Goal: Transaction & Acquisition: Book appointment/travel/reservation

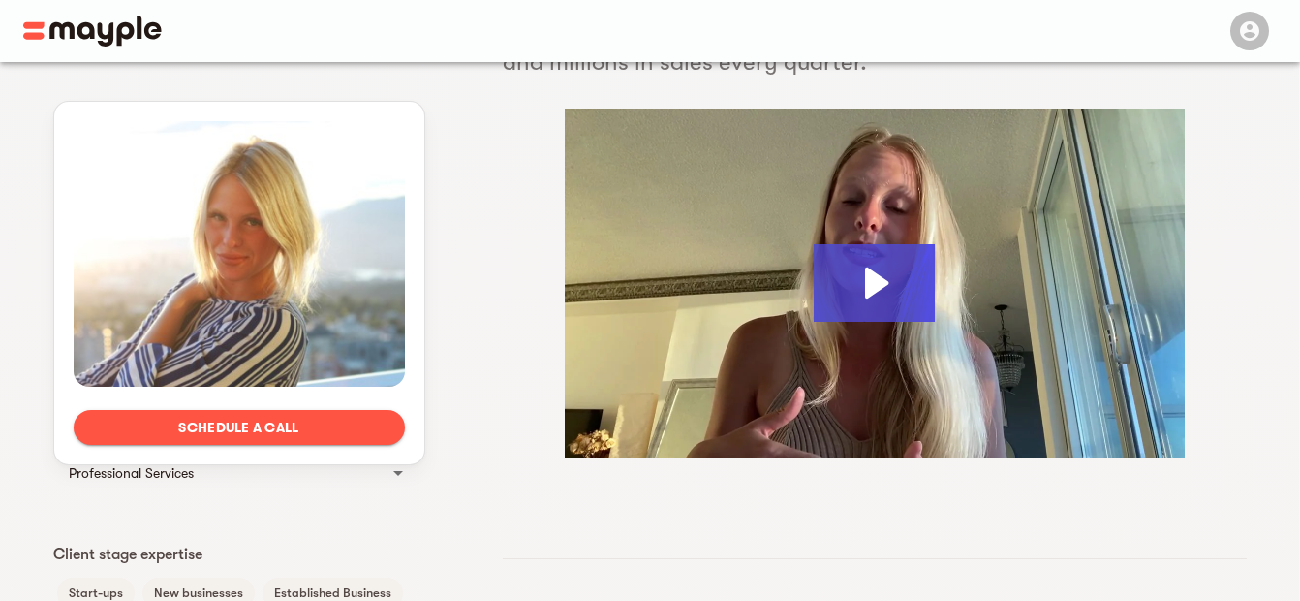
scroll to position [311, 0]
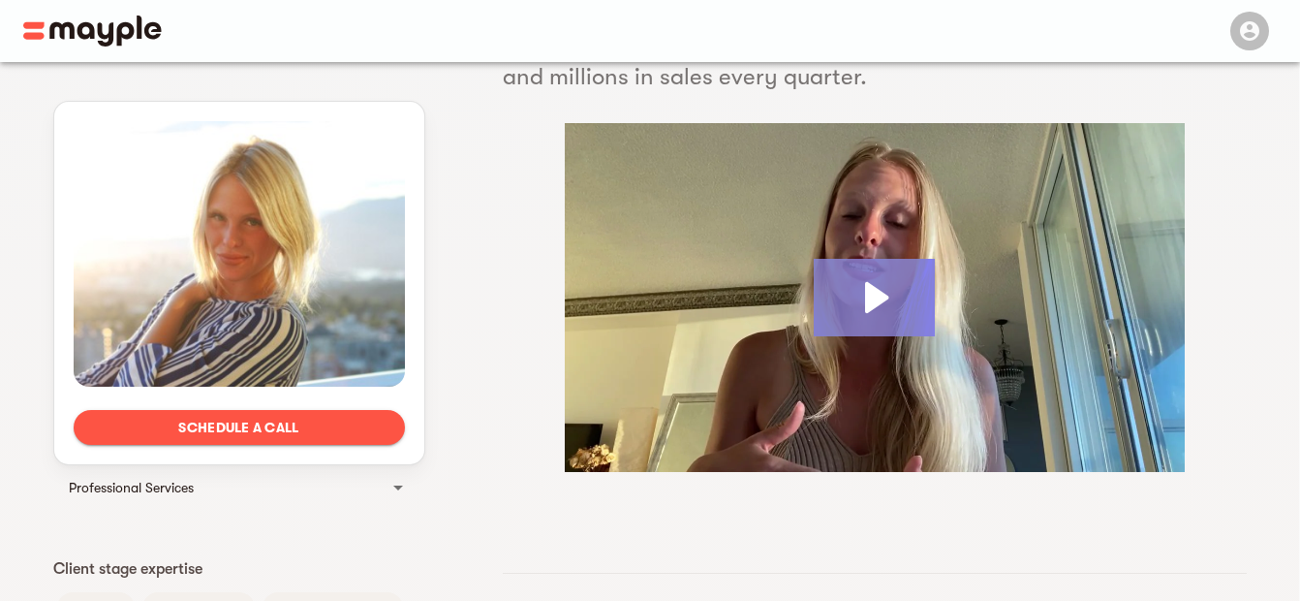
click at [898, 299] on icon "Play Video: Lindsay Antonia" at bounding box center [874, 297] width 121 height 77
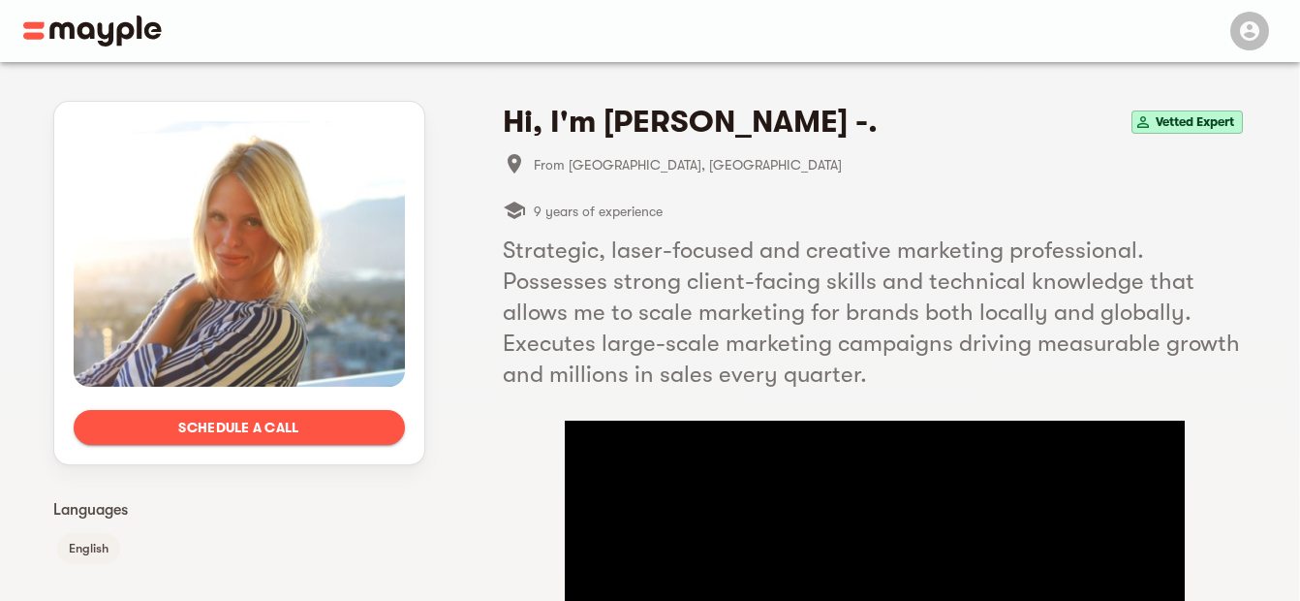
scroll to position [0, 0]
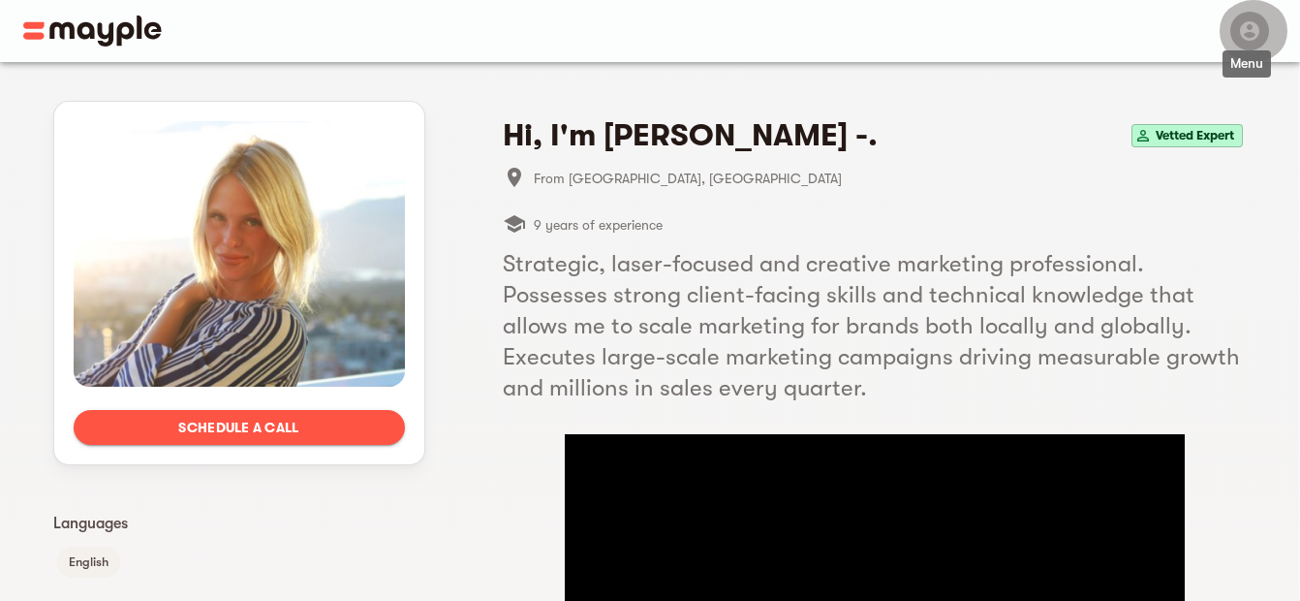
click at [1254, 33] on icon "button" at bounding box center [1249, 30] width 19 height 19
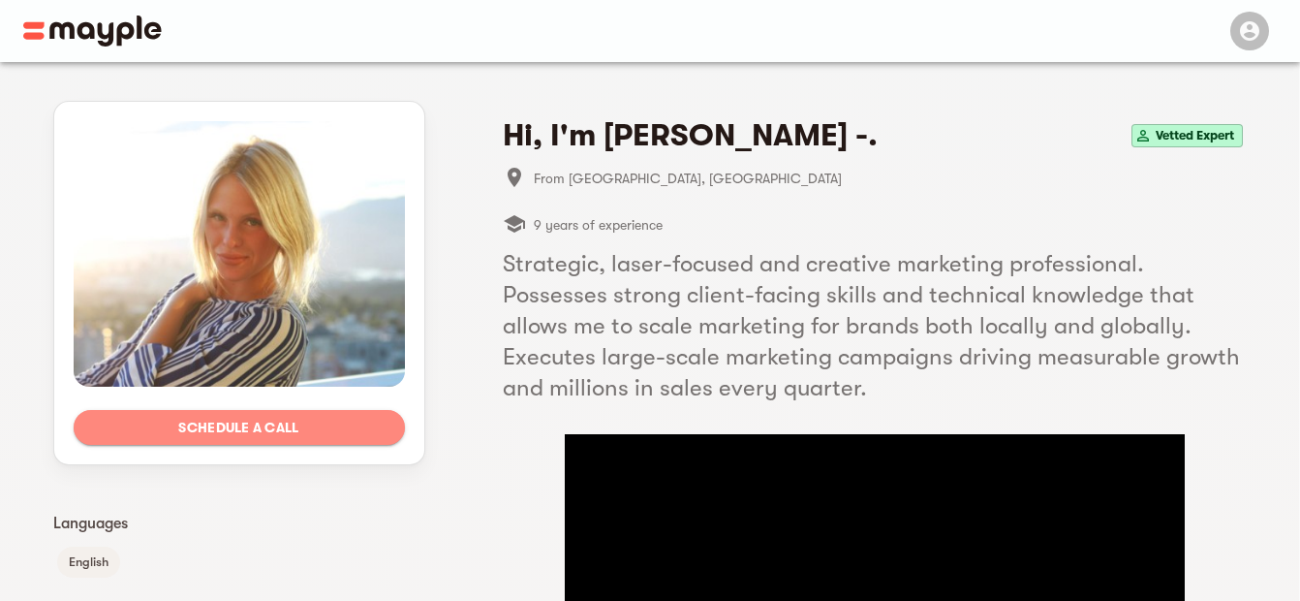
click at [295, 418] on span "Schedule a call" at bounding box center [239, 427] width 300 height 23
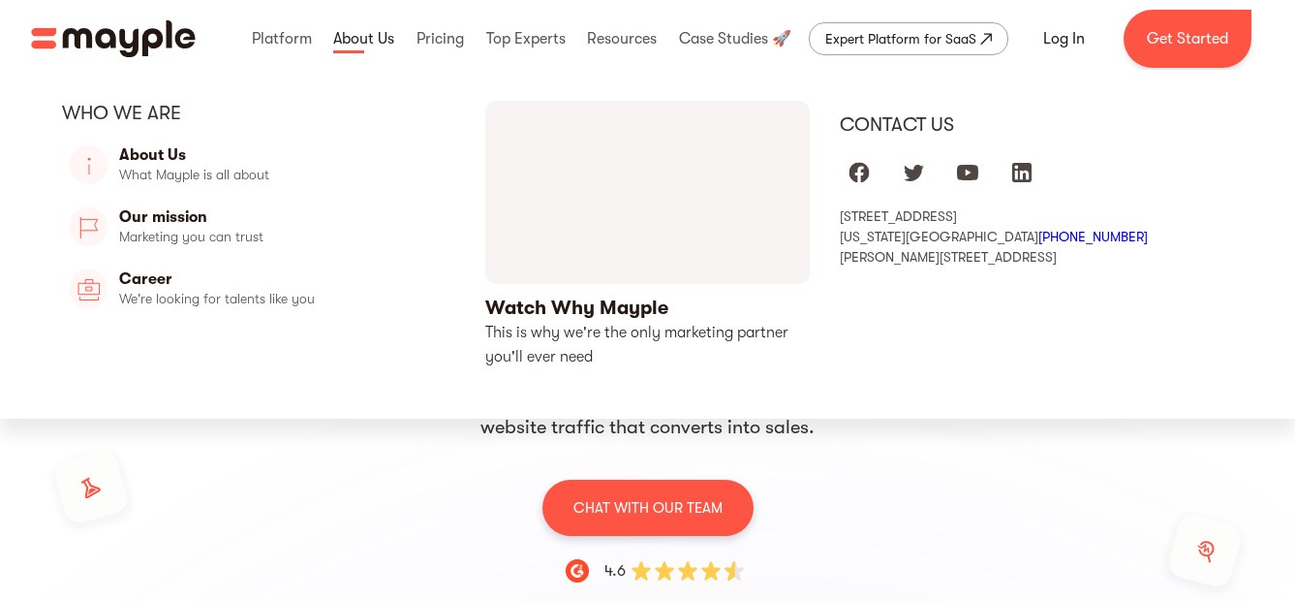
click at [372, 35] on link at bounding box center [363, 39] width 71 height 62
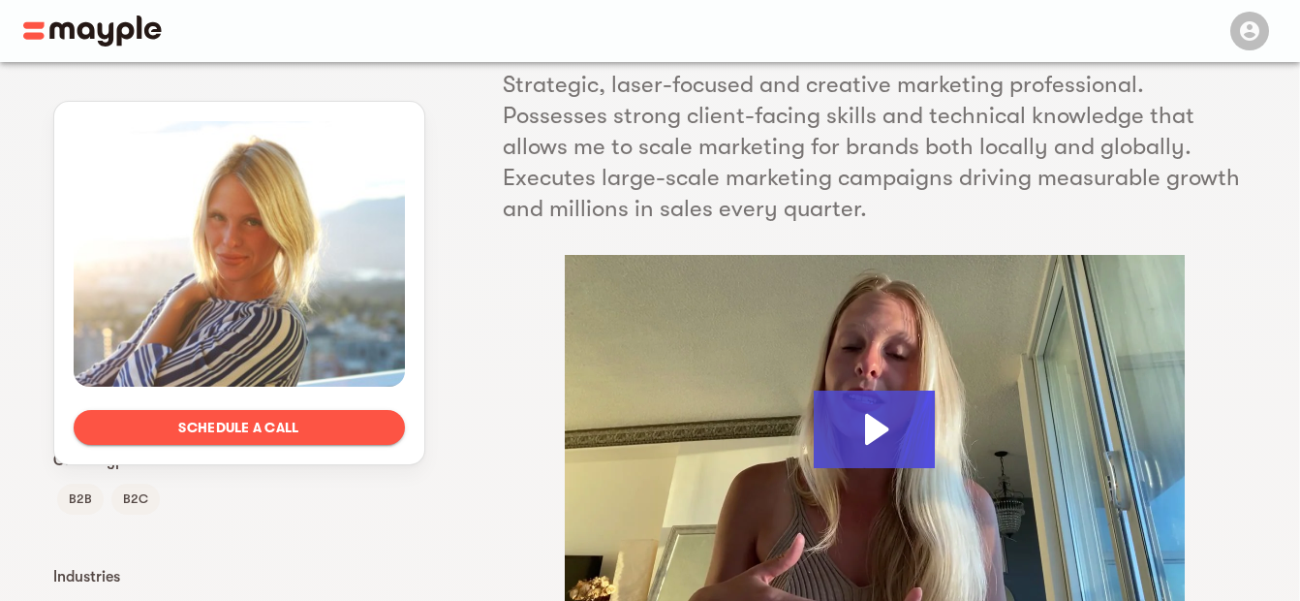
scroll to position [97, 0]
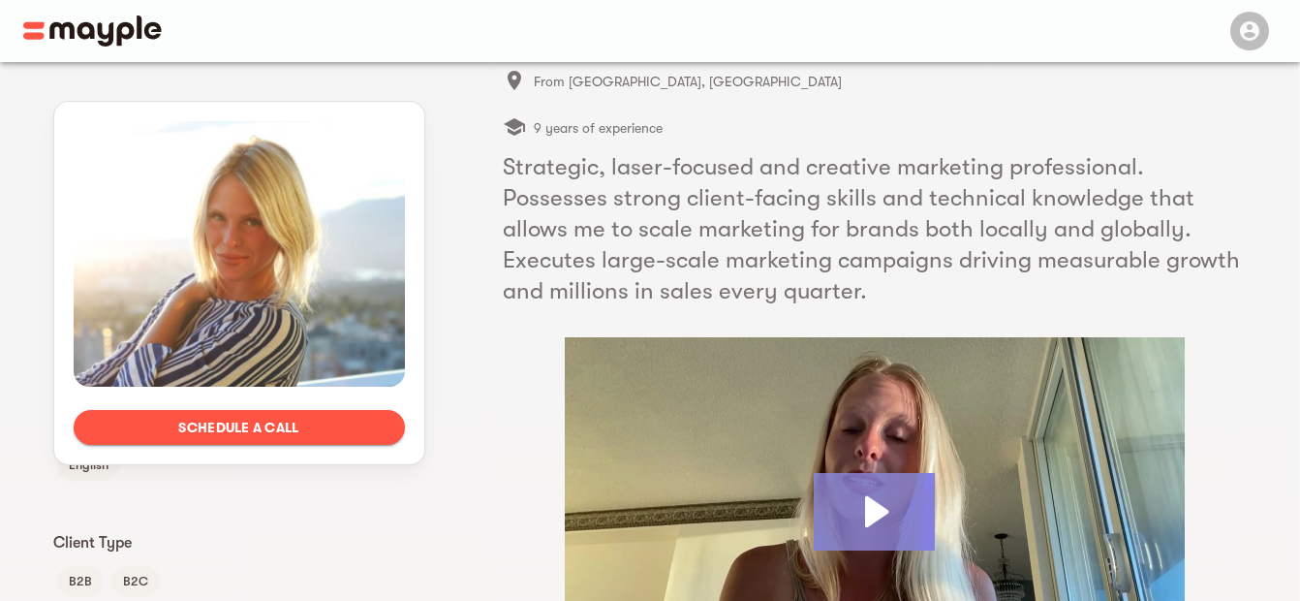
click at [877, 504] on icon "Play Video: Lindsay Antonia" at bounding box center [876, 511] width 23 height 31
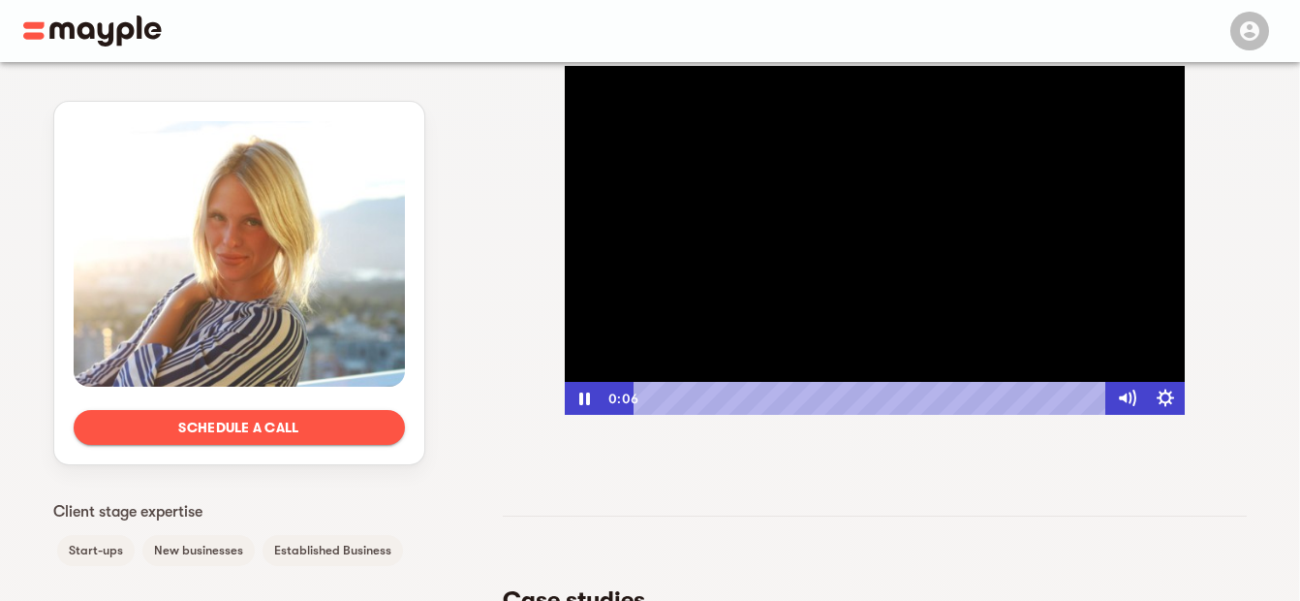
scroll to position [387, 0]
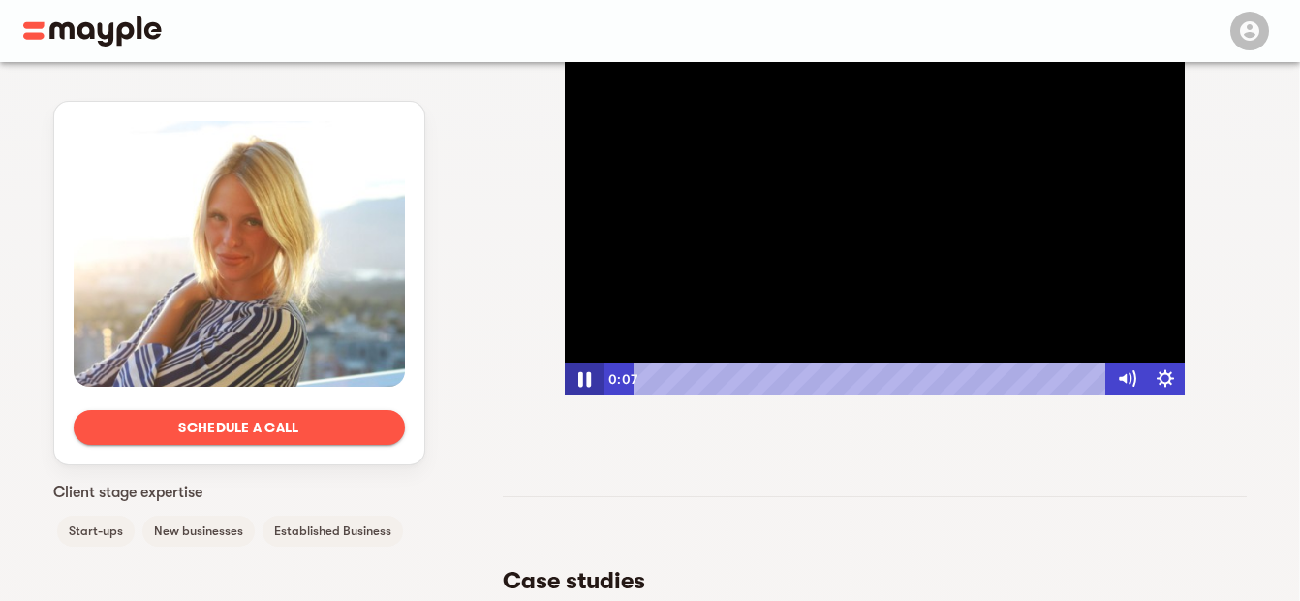
click at [587, 376] on icon "Pause" at bounding box center [584, 379] width 13 height 15
